Goal: Information Seeking & Learning: Learn about a topic

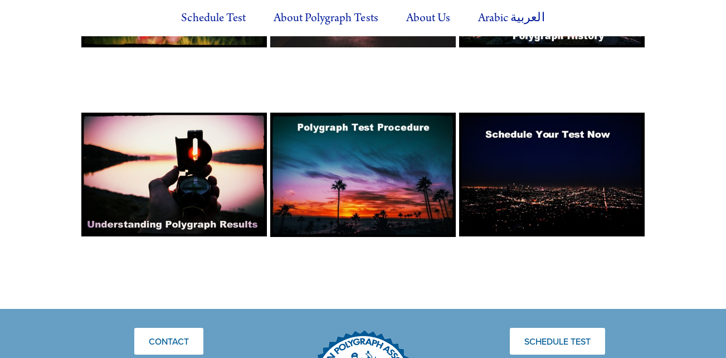
scroll to position [931, 0]
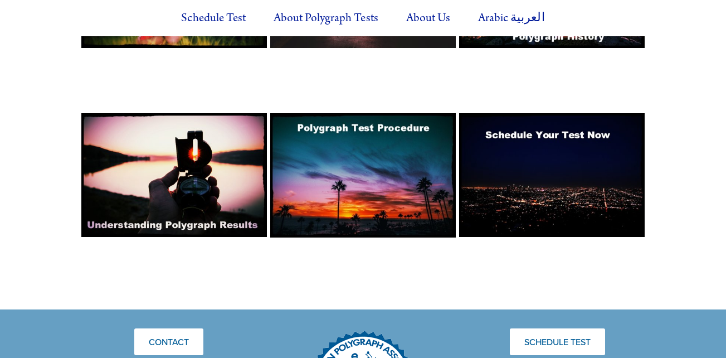
click at [391, 149] on img at bounding box center [363, 175] width 186 height 124
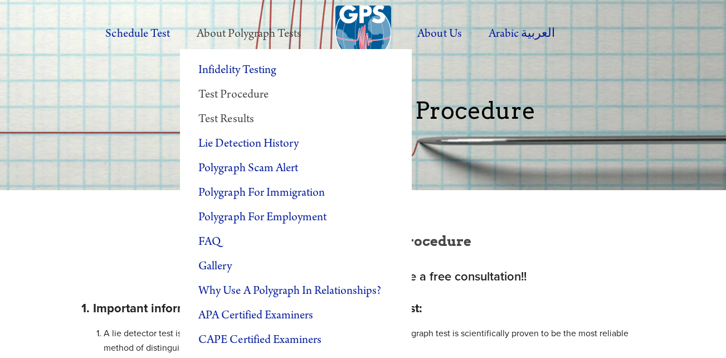
click at [251, 117] on link "Test Results" at bounding box center [296, 119] width 232 height 25
